Goal: Complete application form

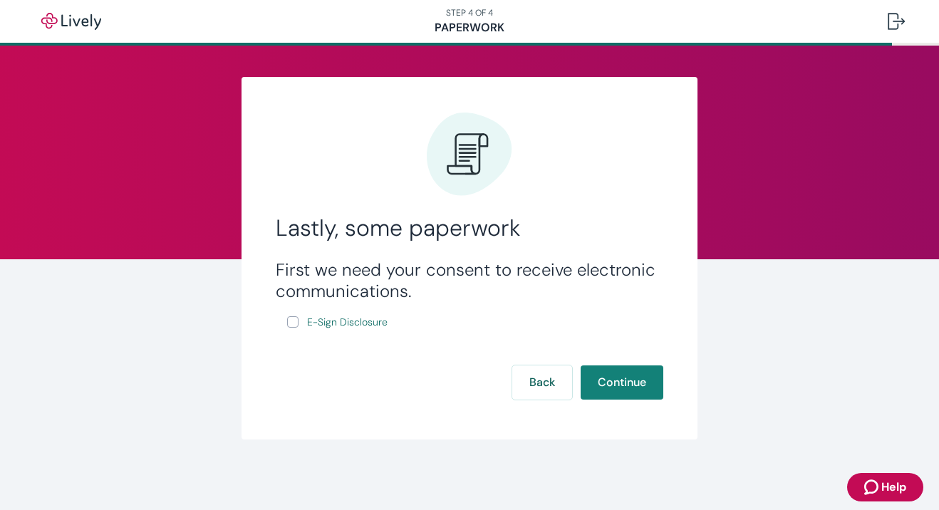
click at [294, 326] on input "E-Sign Disclosure" at bounding box center [292, 321] width 11 height 11
checkbox input "true"
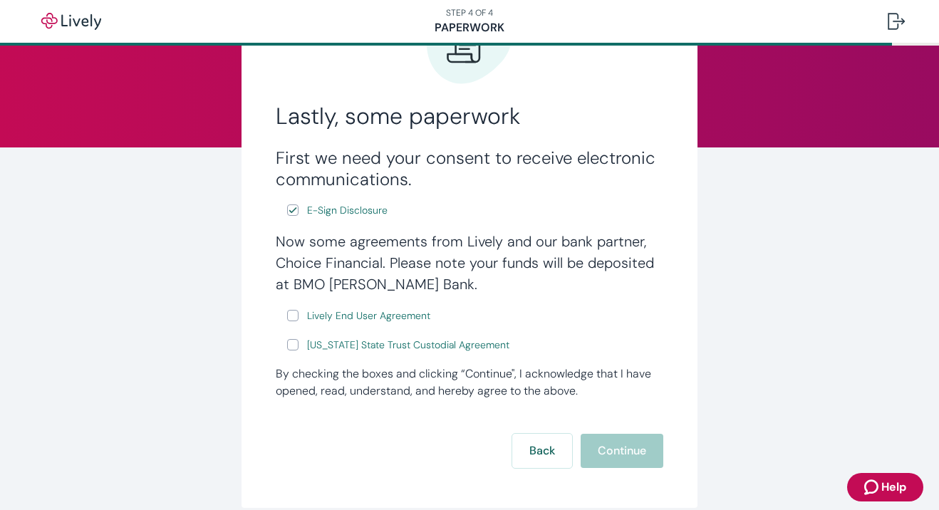
scroll to position [113, 0]
click at [291, 341] on input "[US_STATE] State Trust Custodial Agreement" at bounding box center [292, 344] width 11 height 11
checkbox input "true"
click at [298, 310] on input "Lively End User Agreement" at bounding box center [292, 314] width 11 height 11
checkbox input "true"
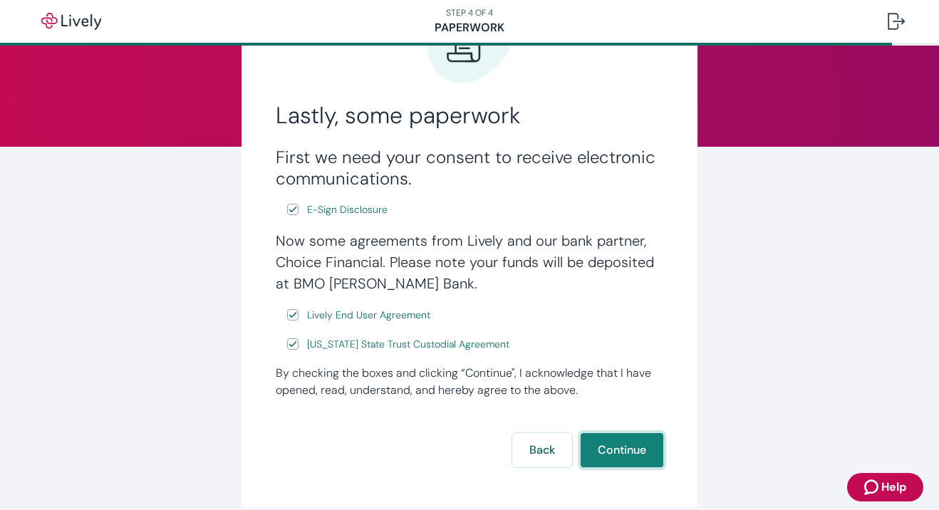
click at [607, 447] on button "Continue" at bounding box center [622, 450] width 83 height 34
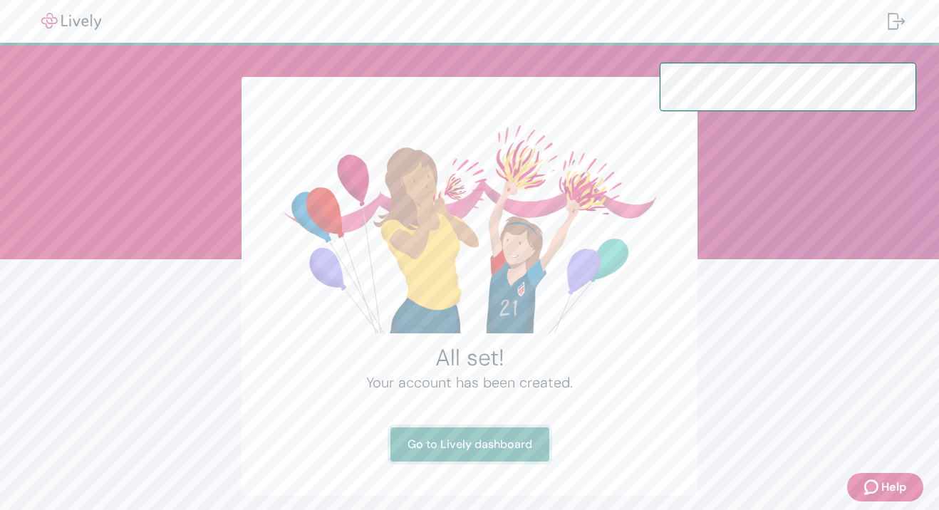
click at [514, 455] on link "Go to Lively dashboard" at bounding box center [470, 445] width 159 height 34
